Goal: Information Seeking & Learning: Learn about a topic

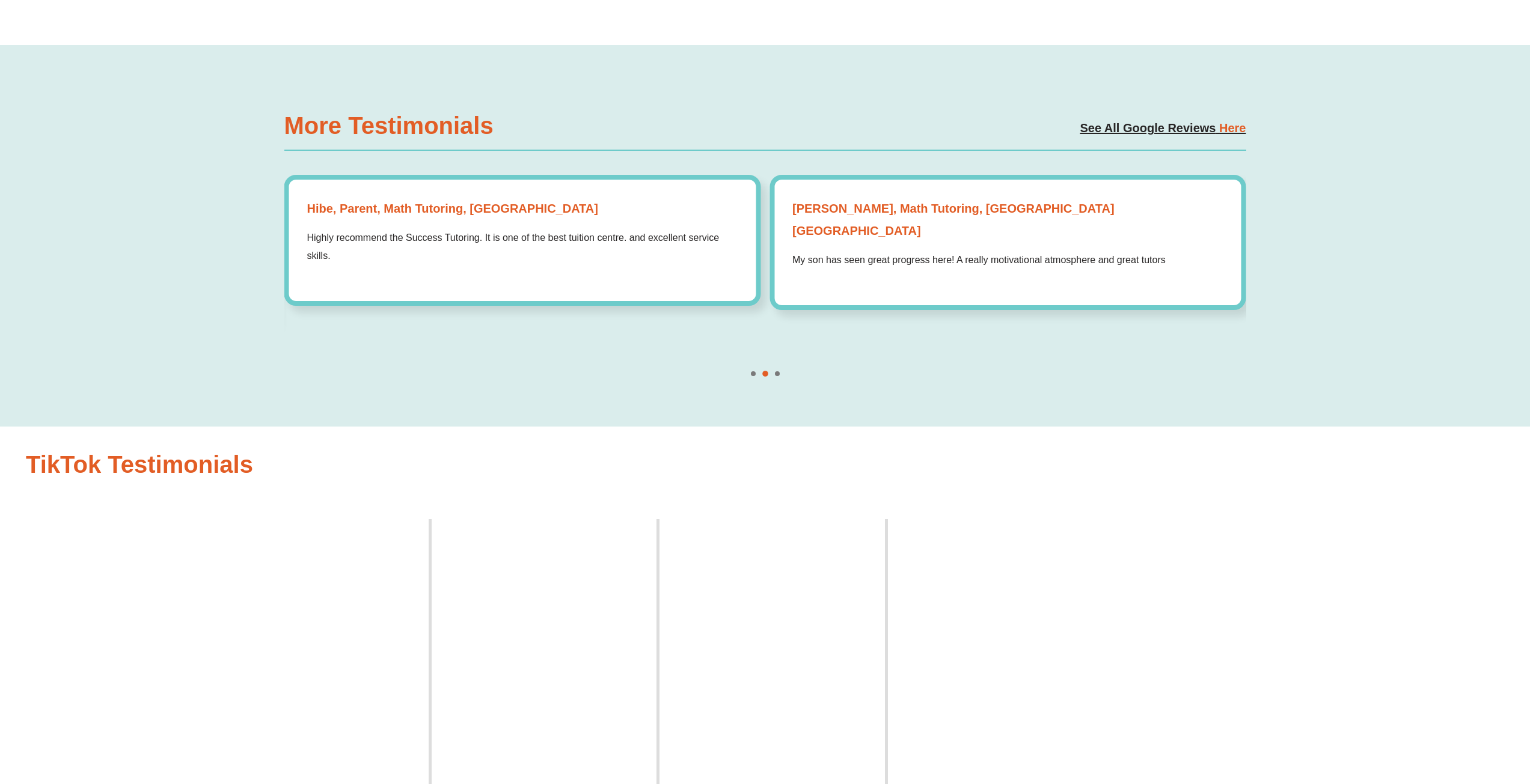
scroll to position [2040, 0]
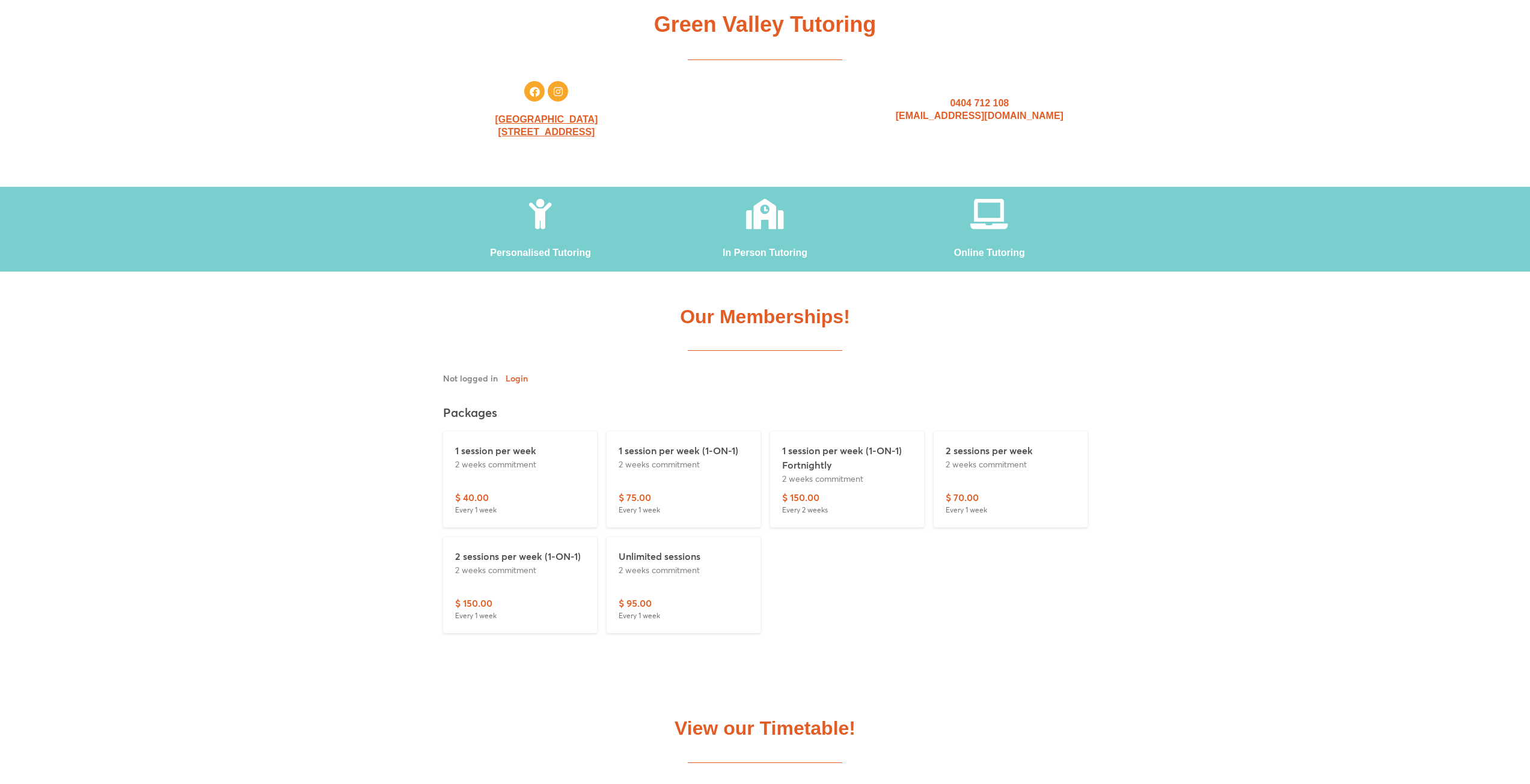
scroll to position [421, 0]
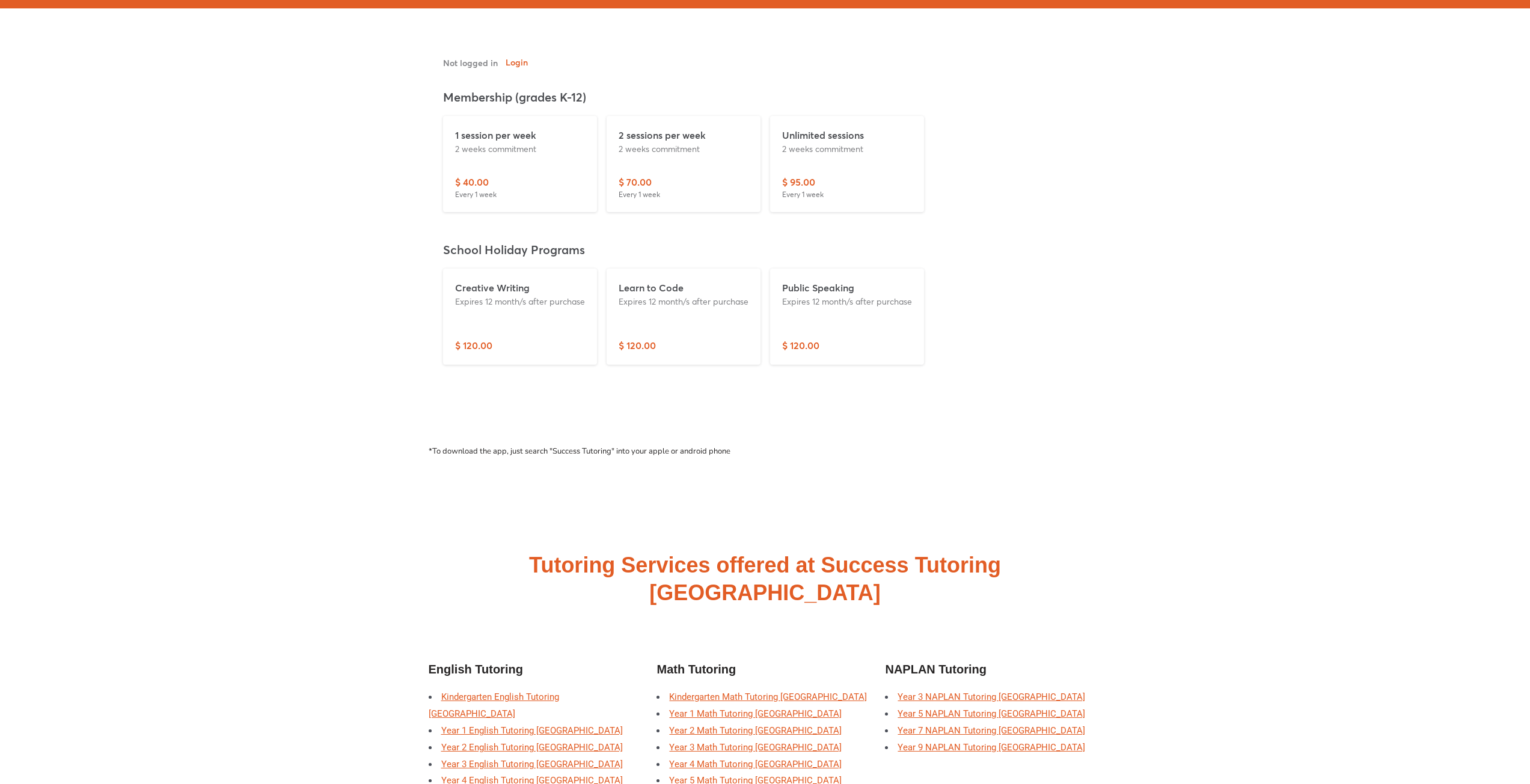
scroll to position [3967, 0]
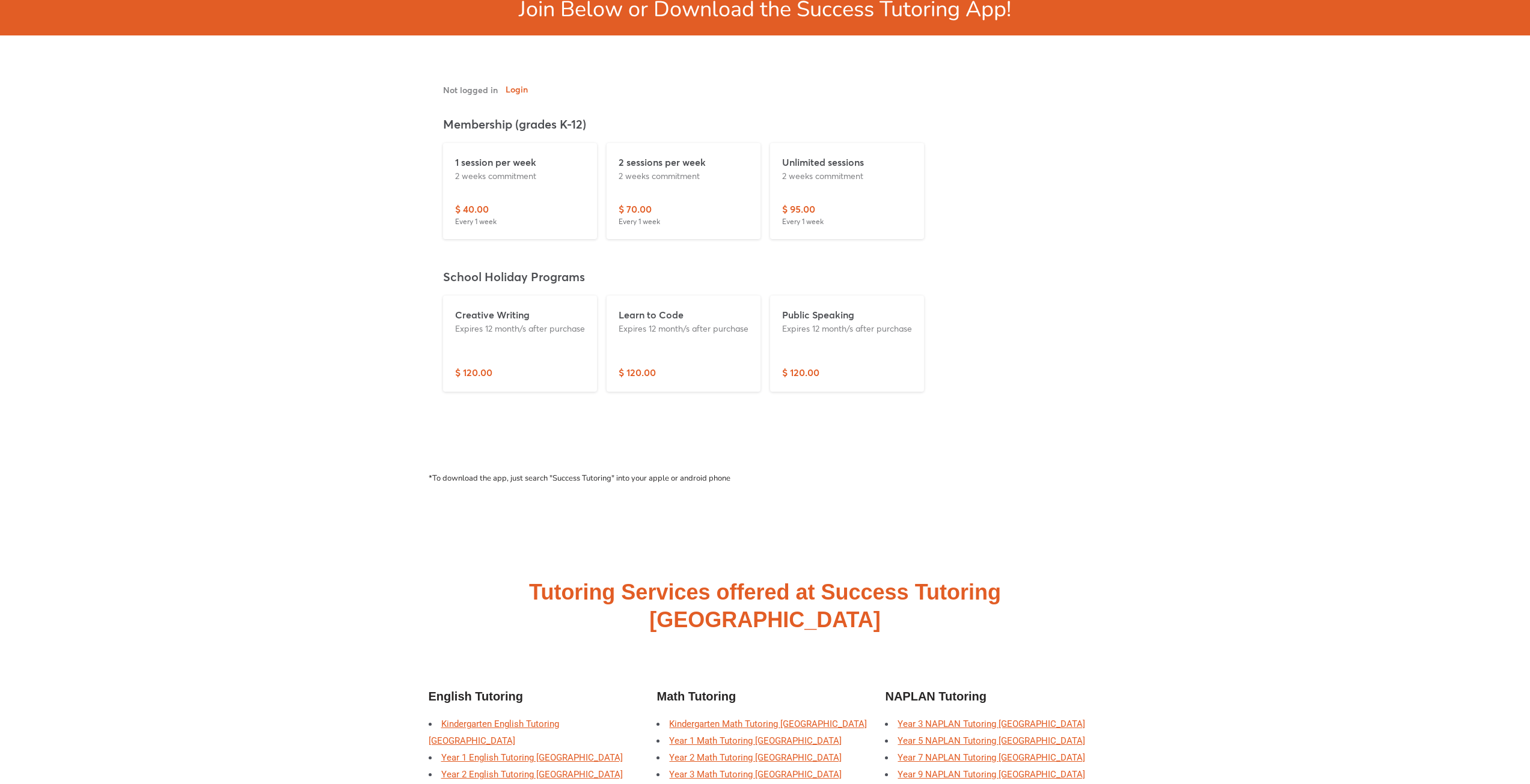
click at [556, 322] on p "Expires 12 month/s after purchase" at bounding box center [519, 328] width 130 height 13
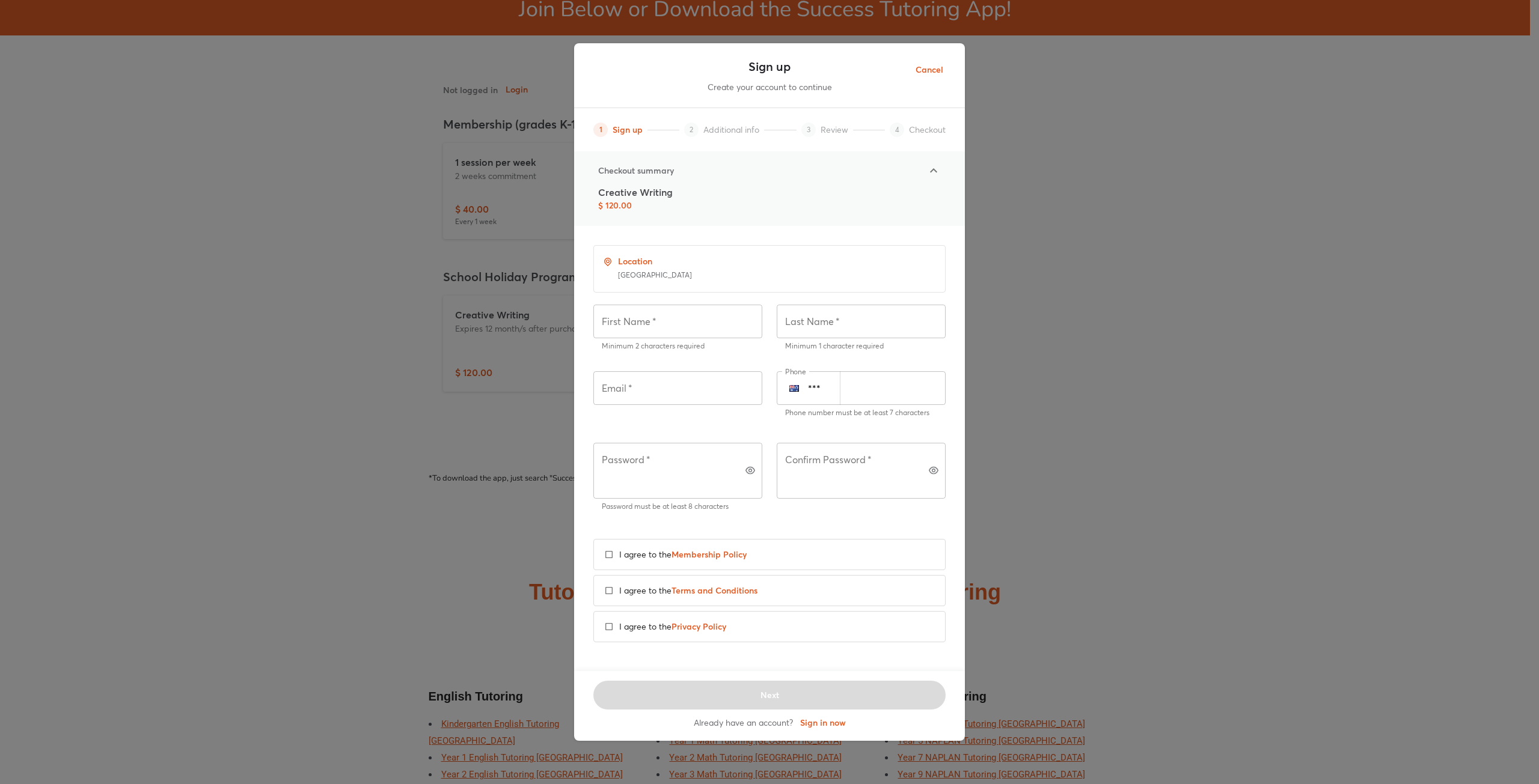
click at [937, 78] on span "Cancel" at bounding box center [929, 69] width 27 height 15
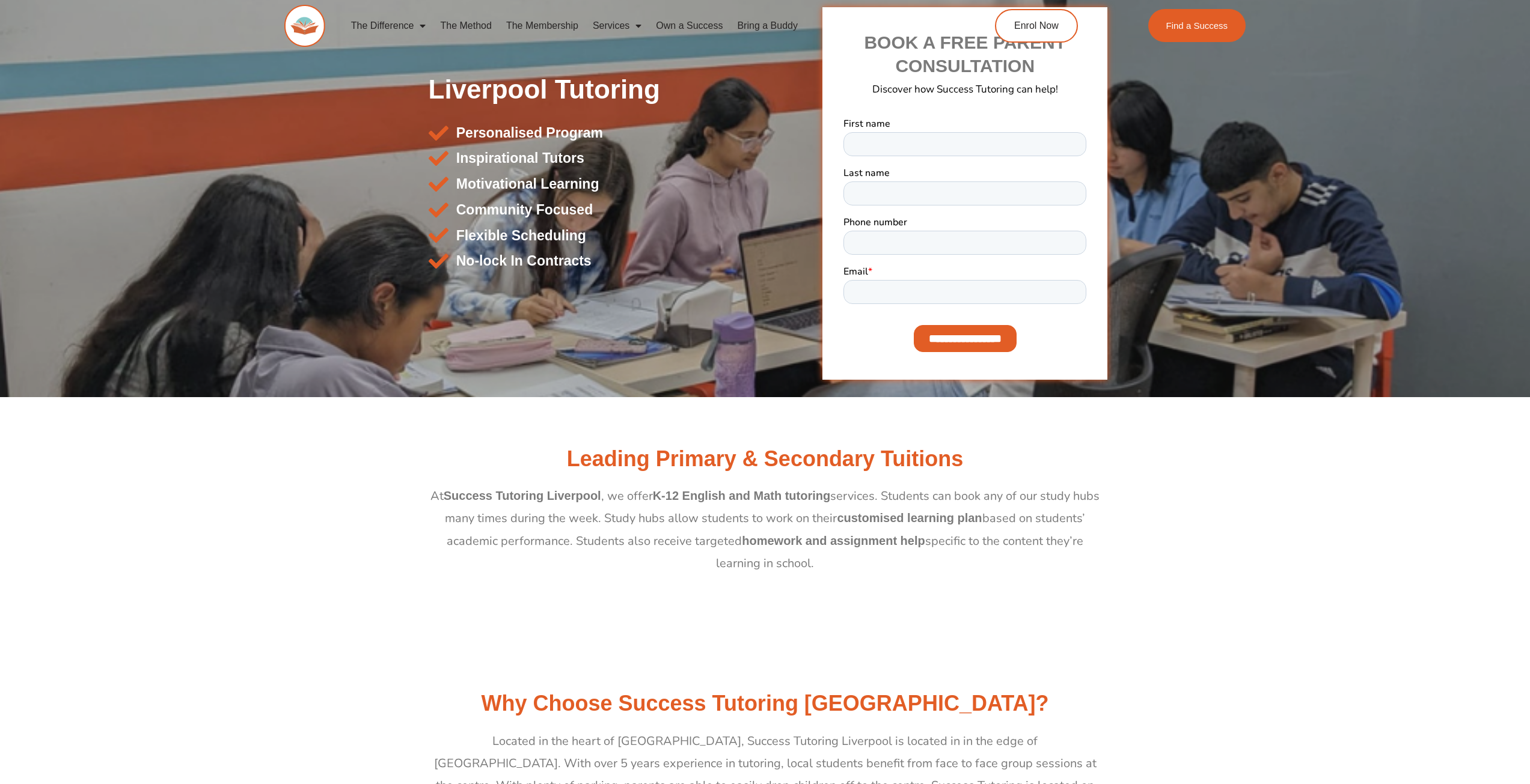
scroll to position [0, 0]
